Goal: Information Seeking & Learning: Learn about a topic

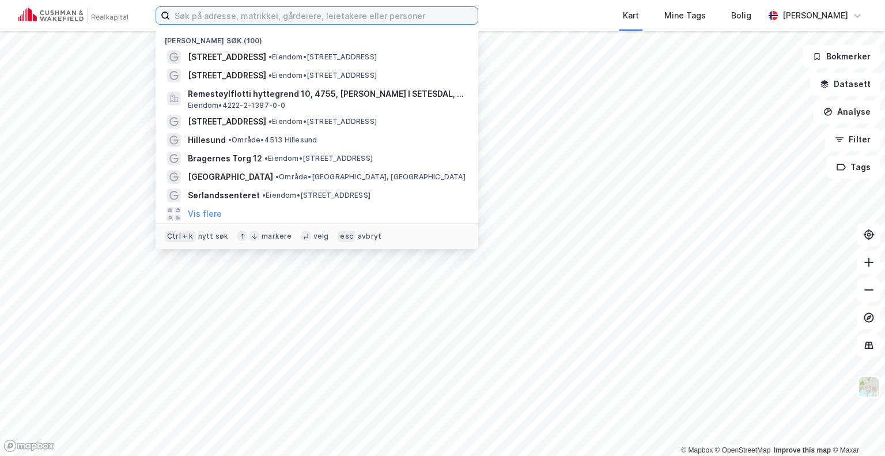
click at [357, 17] on input at bounding box center [324, 15] width 308 height 17
paste input "WILH. [PERSON_NAME]"
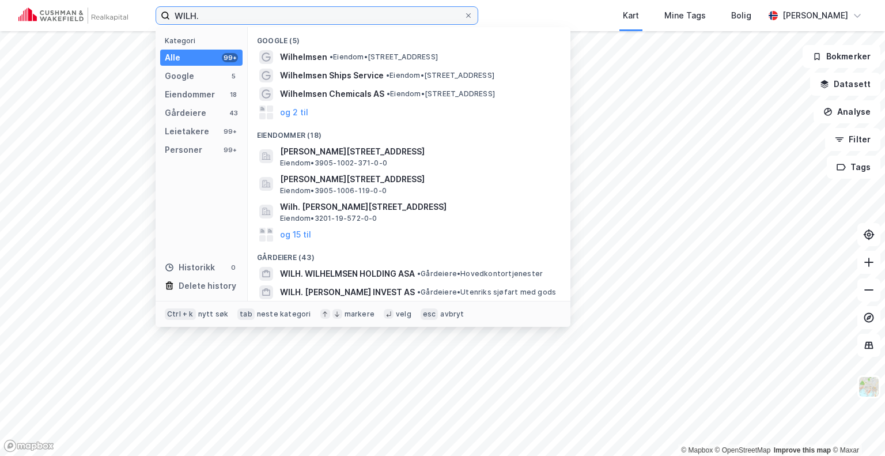
type input "WILH"
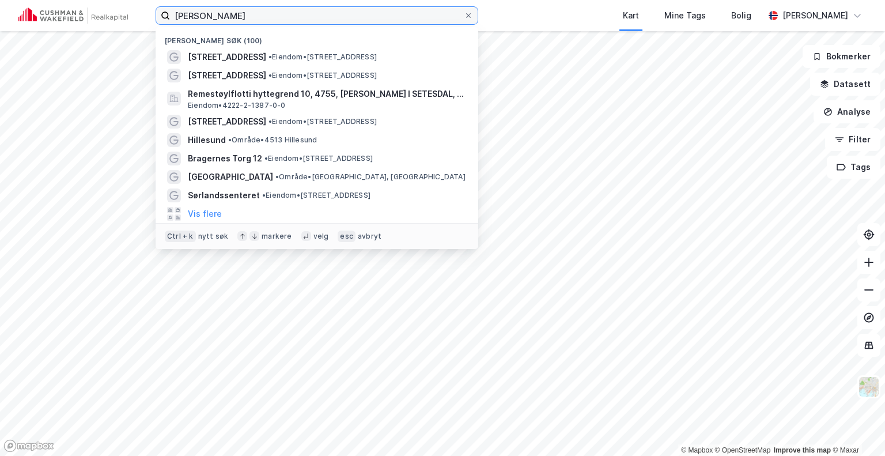
type input "thrond"
paste input "[STREET_ADDRESS]"
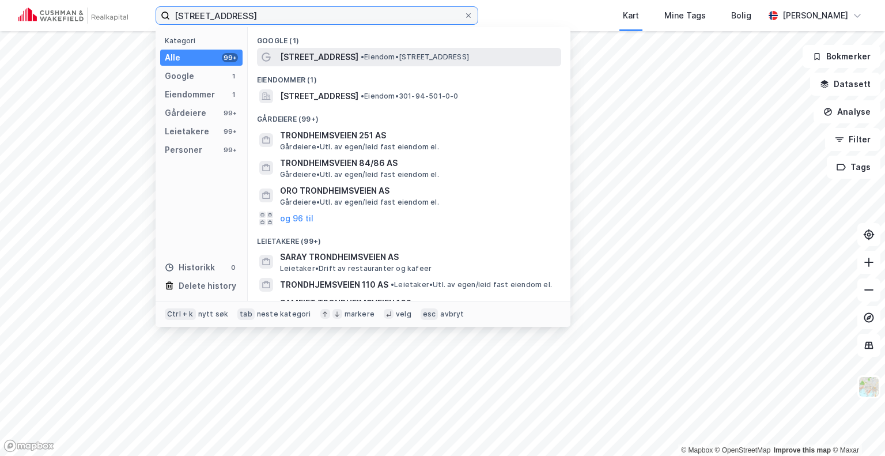
type input "[STREET_ADDRESS]"
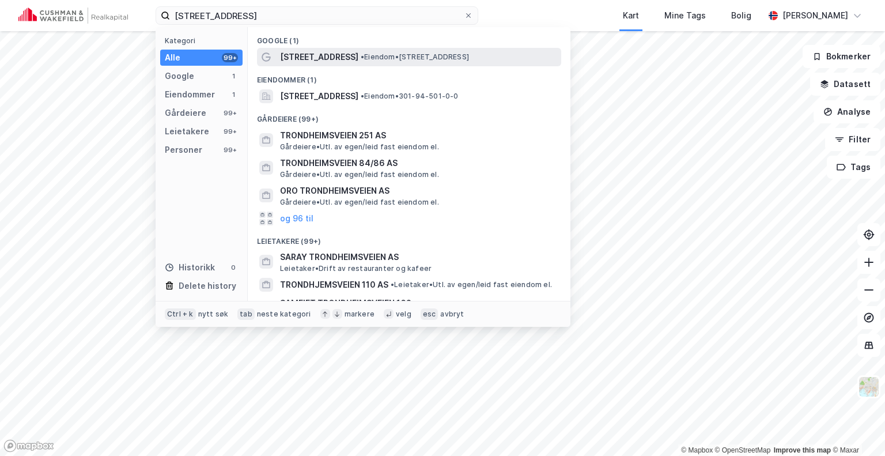
click at [297, 52] on span "[STREET_ADDRESS]" at bounding box center [319, 57] width 78 height 14
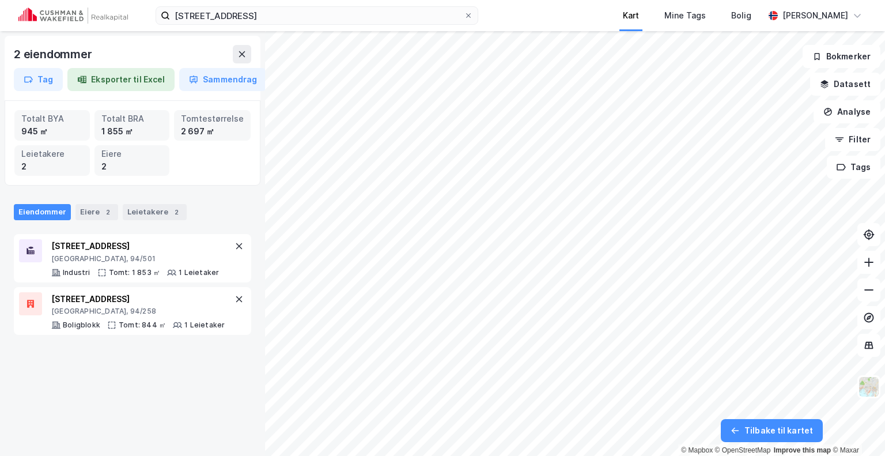
click at [648, 29] on div "[STREET_ADDRESS] Kart Mine Tags [PERSON_NAME] Frikk [PERSON_NAME] 2 eiendommer …" at bounding box center [442, 228] width 885 height 456
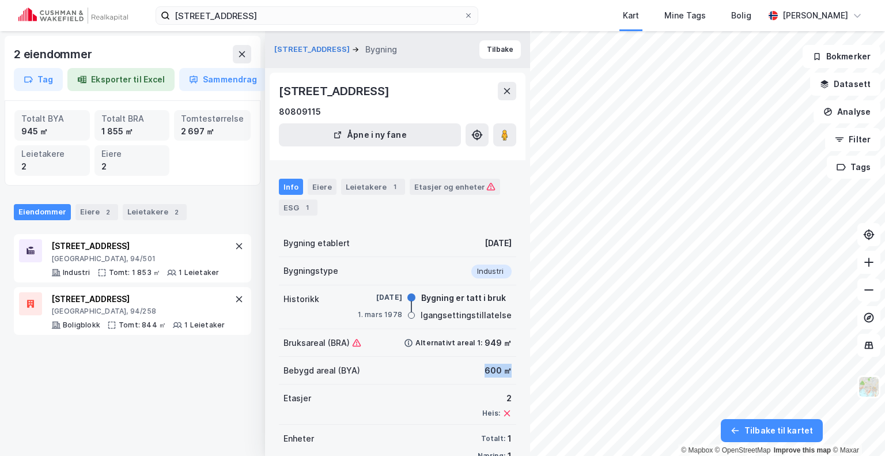
drag, startPoint x: 477, startPoint y: 373, endPoint x: 505, endPoint y: 371, distance: 28.3
click at [505, 371] on div "Bebygd areal (BYA) 600 ㎡" at bounding box center [397, 371] width 237 height 28
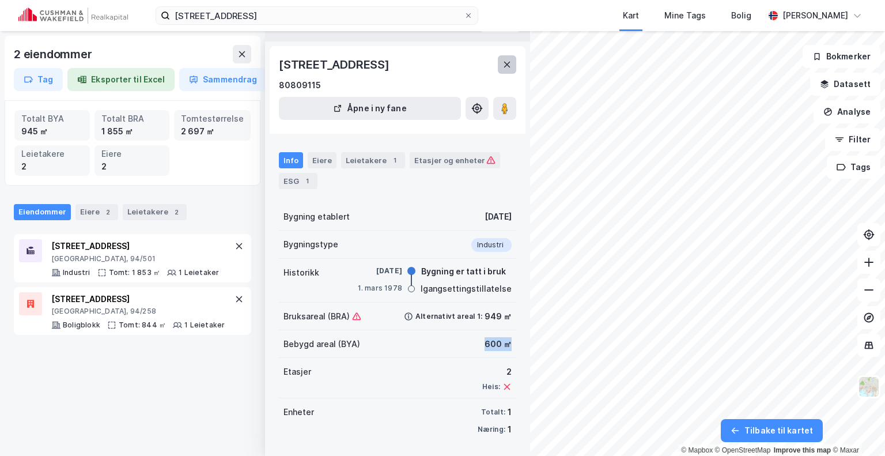
click at [505, 67] on icon at bounding box center [506, 64] width 9 height 9
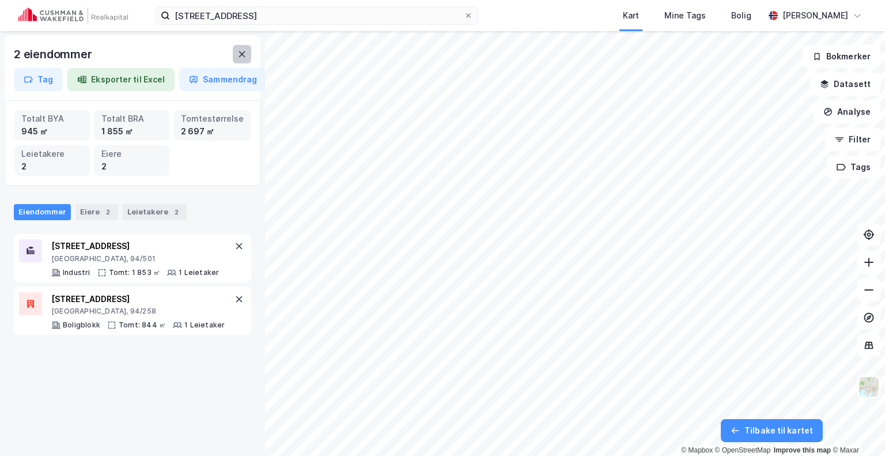
click at [244, 48] on button at bounding box center [242, 54] width 18 height 18
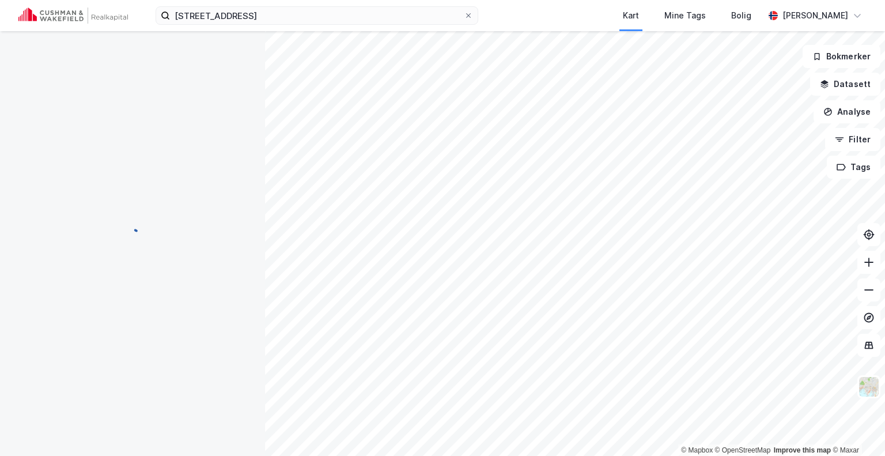
scroll to position [27, 0]
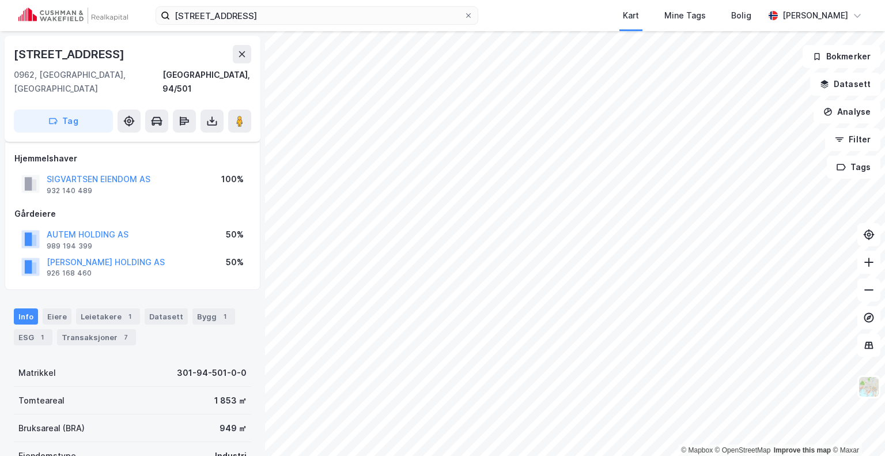
scroll to position [27, 0]
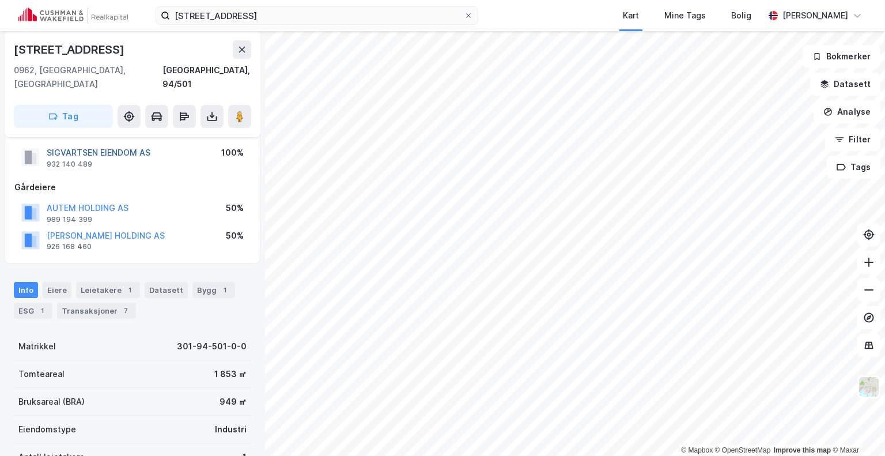
click at [0, 0] on button "SIGVARTSEN EIENDOM AS" at bounding box center [0, 0] width 0 height 0
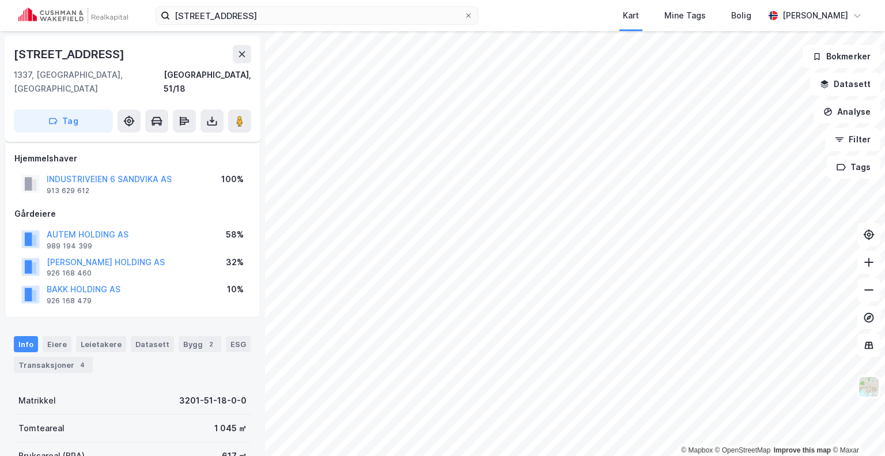
scroll to position [27, 0]
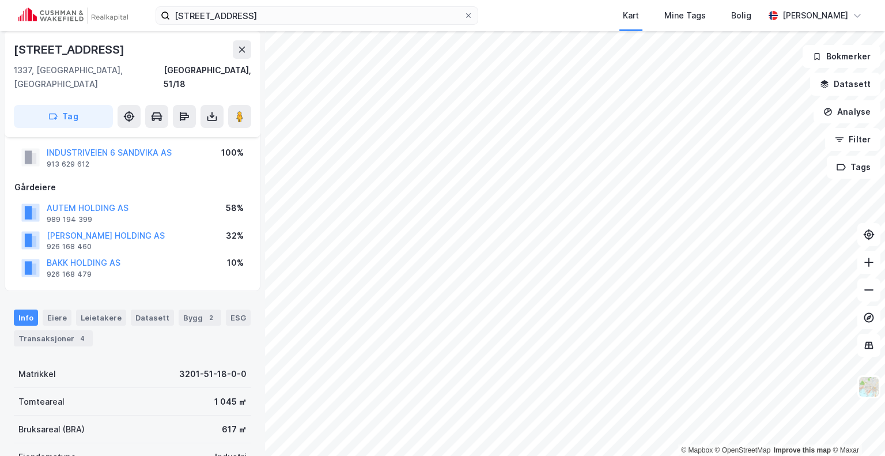
scroll to position [27, 0]
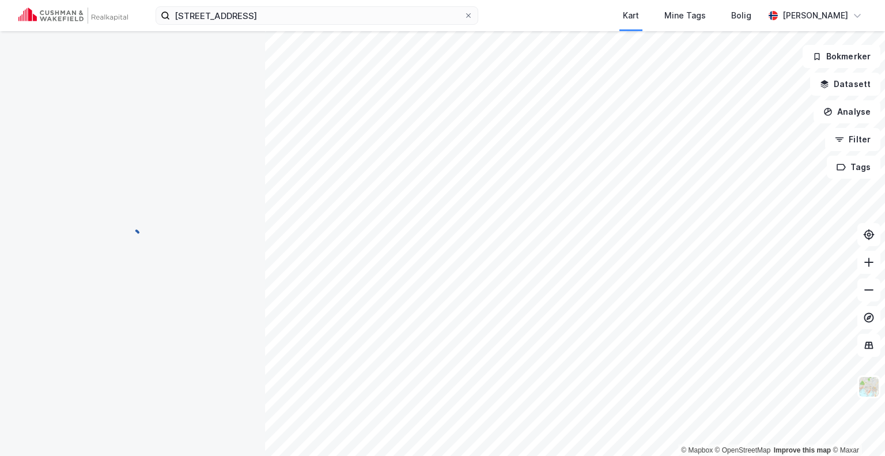
scroll to position [27, 0]
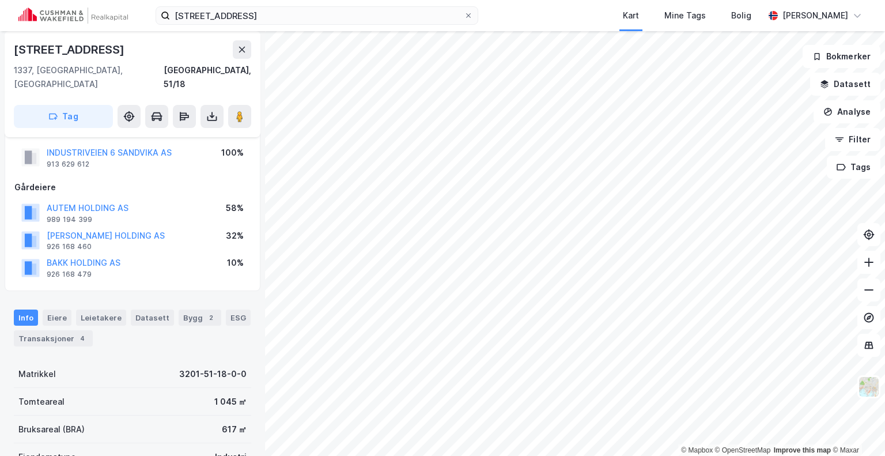
scroll to position [27, 0]
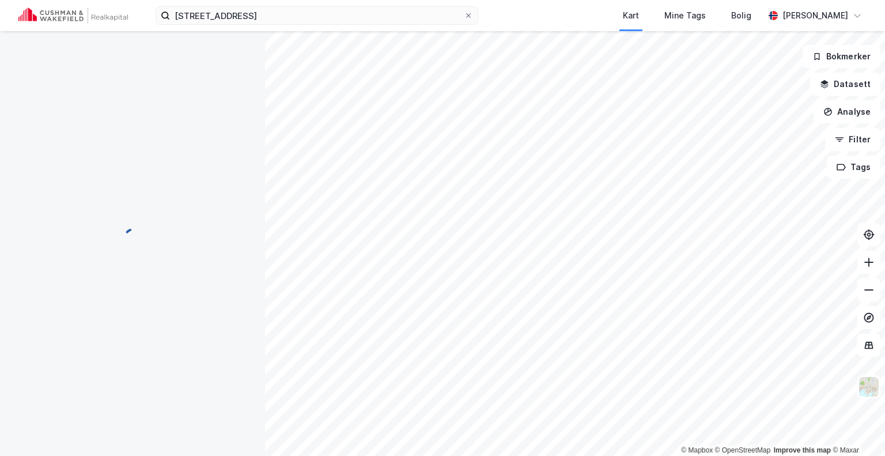
scroll to position [27, 0]
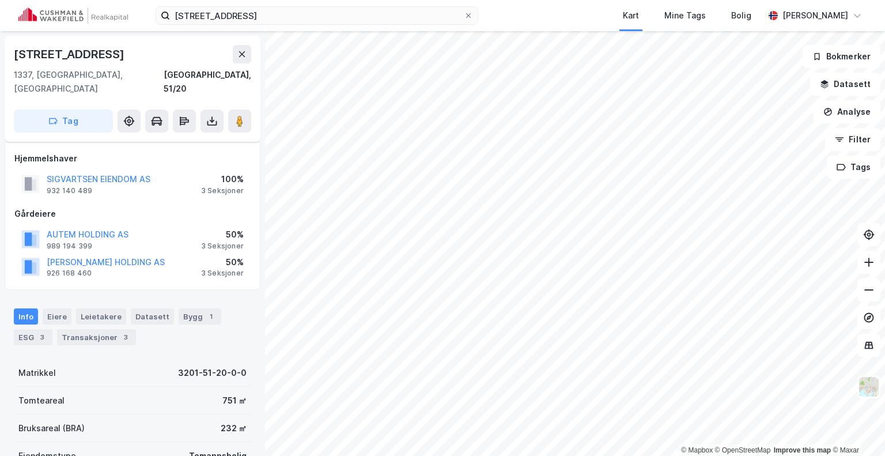
scroll to position [27, 0]
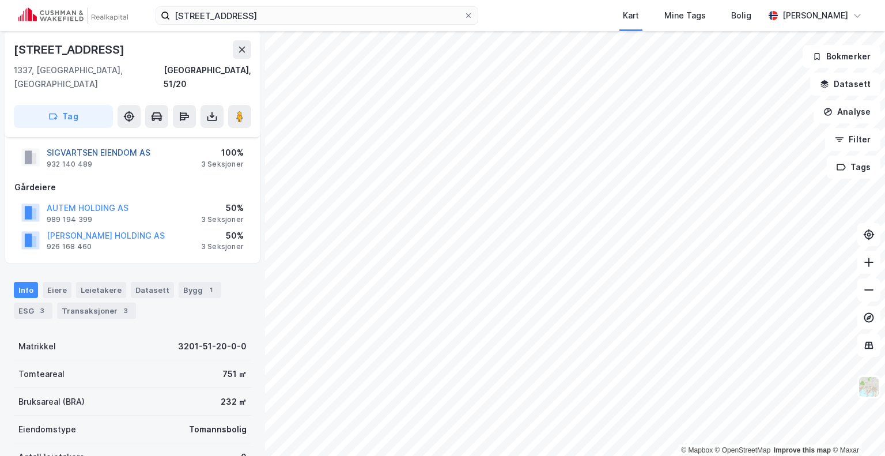
click at [0, 0] on button "SIGVARTSEN EIENDOM AS" at bounding box center [0, 0] width 0 height 0
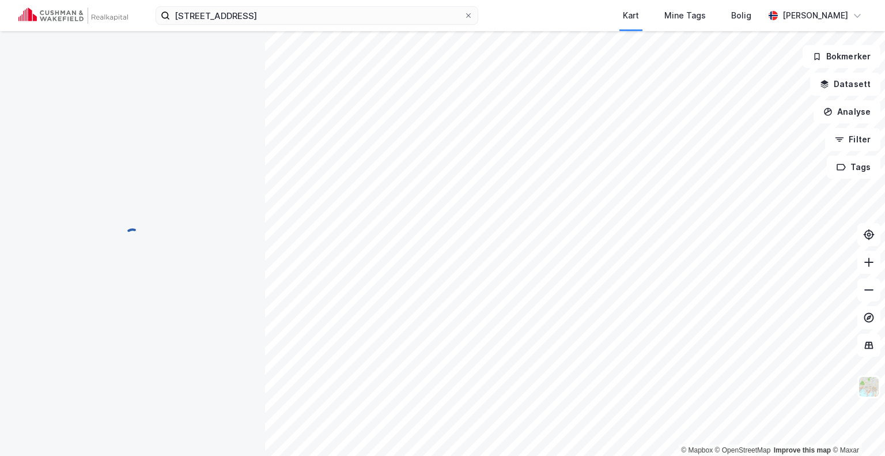
scroll to position [27, 0]
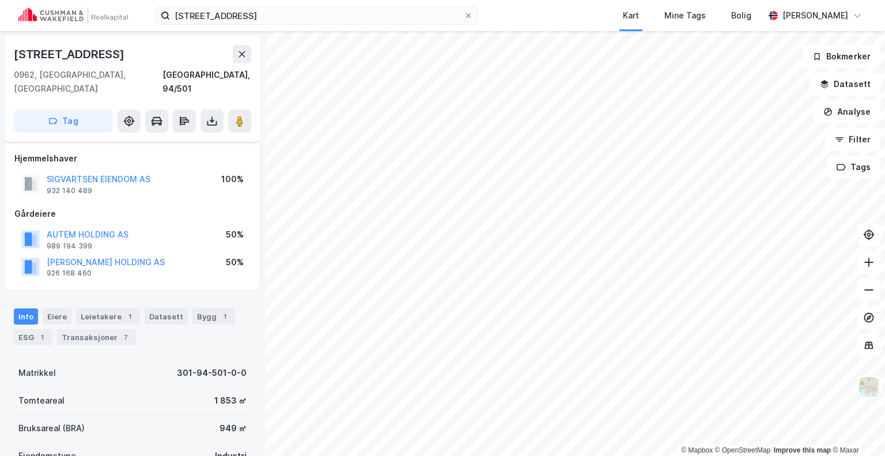
scroll to position [27, 0]
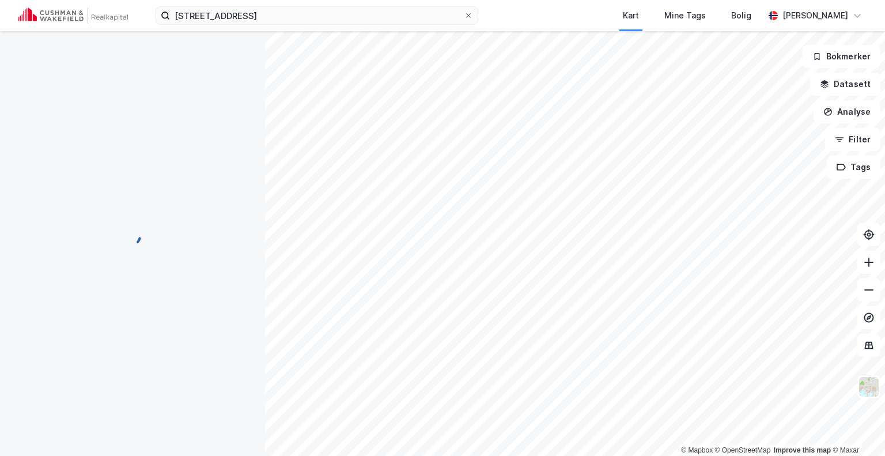
scroll to position [27, 0]
